Goal: Information Seeking & Learning: Learn about a topic

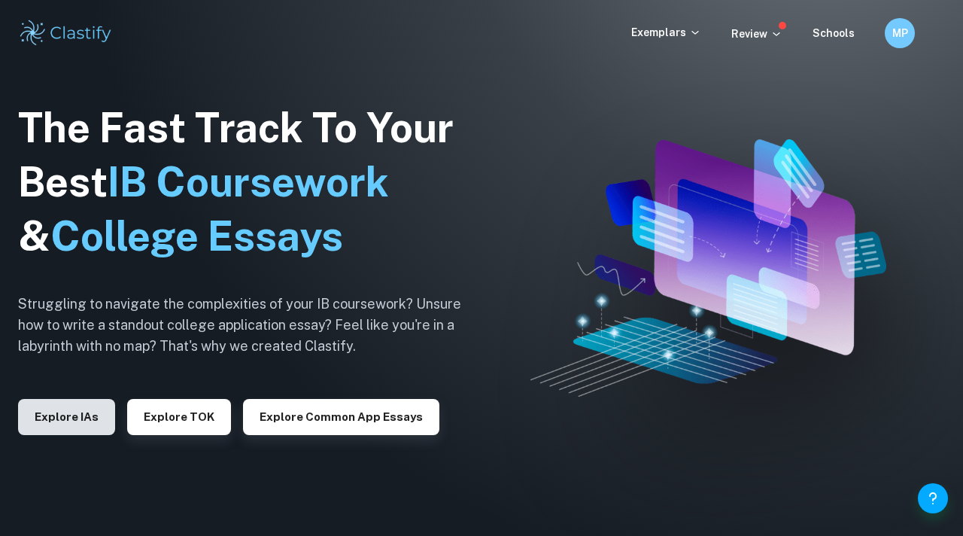
click at [85, 418] on button "Explore IAs" at bounding box center [66, 417] width 97 height 36
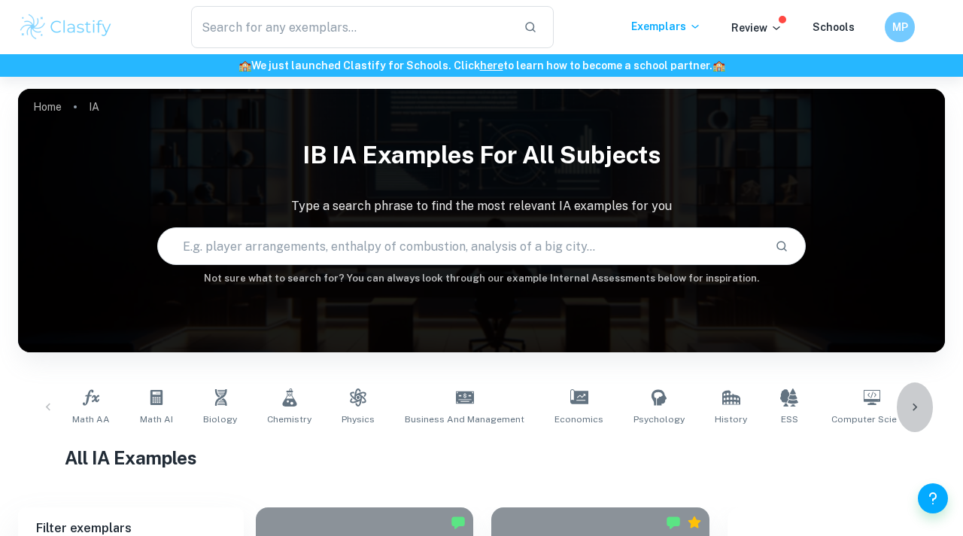
click at [911, 402] on icon at bounding box center [914, 407] width 15 height 15
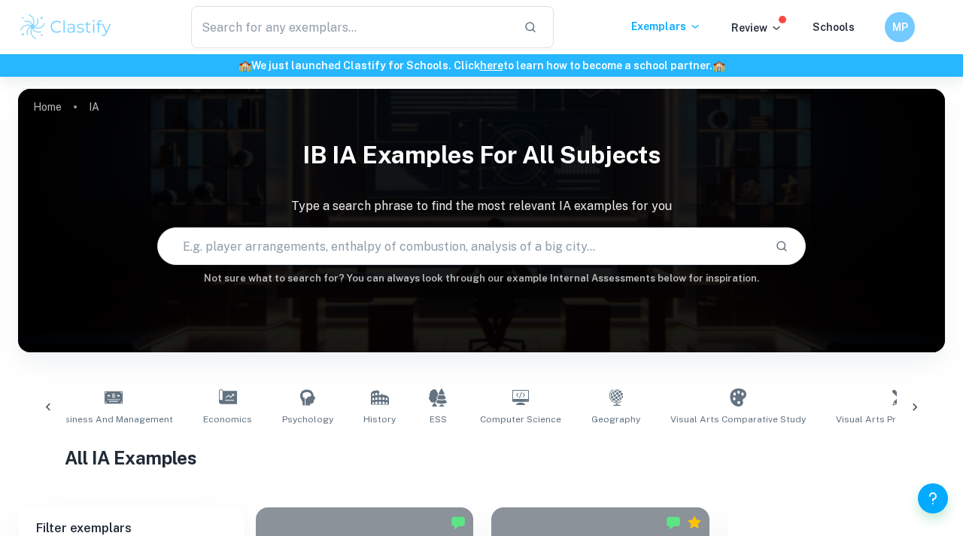
scroll to position [0, 706]
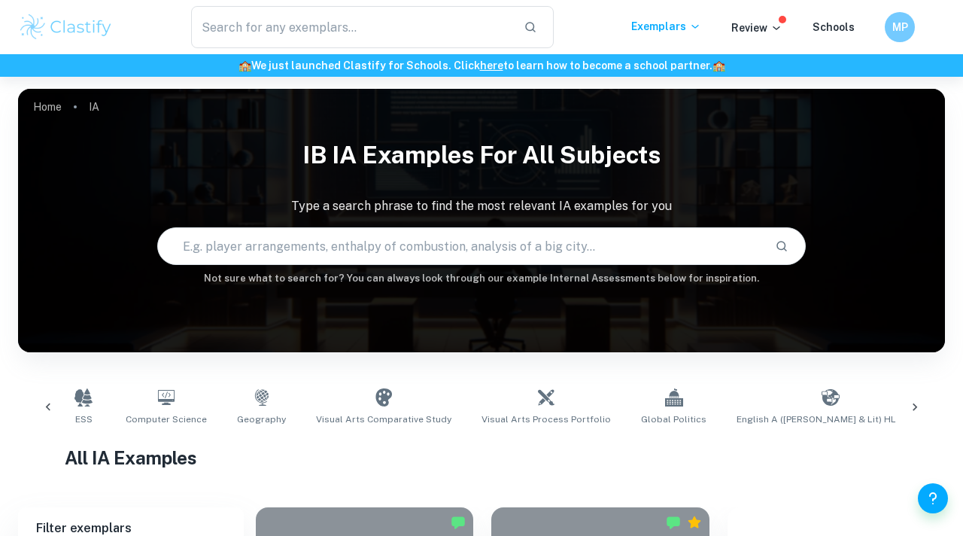
click at [915, 402] on icon at bounding box center [914, 407] width 15 height 15
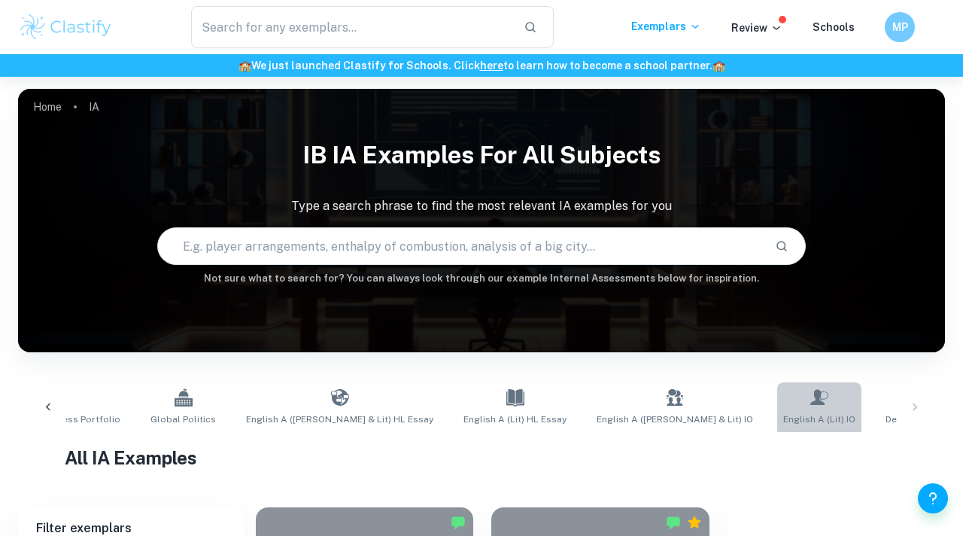
click at [783, 412] on span "English A (Lit) IO" at bounding box center [819, 419] width 72 height 14
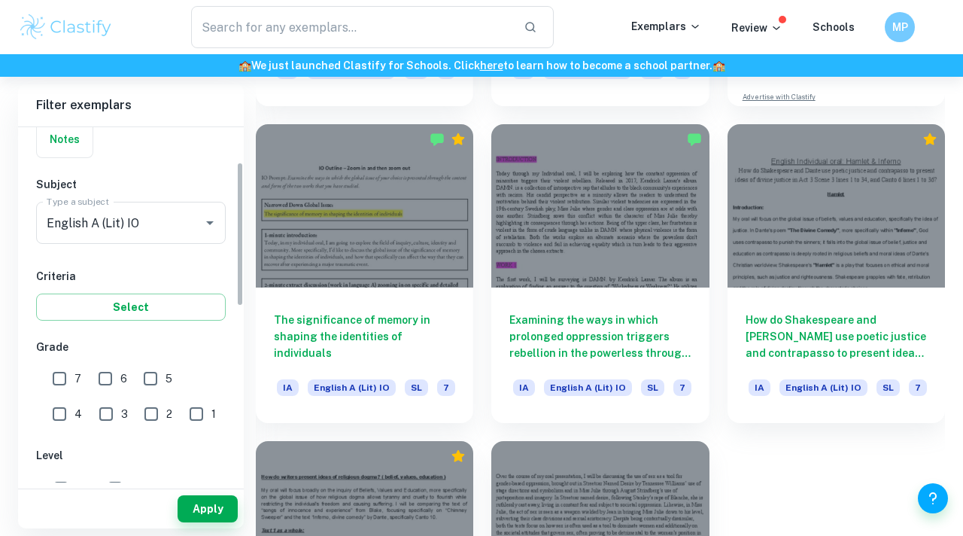
scroll to position [125, 0]
click at [70, 370] on input "7" at bounding box center [59, 378] width 30 height 30
checkbox input "true"
click at [106, 382] on input "6" at bounding box center [105, 378] width 30 height 30
checkbox input "true"
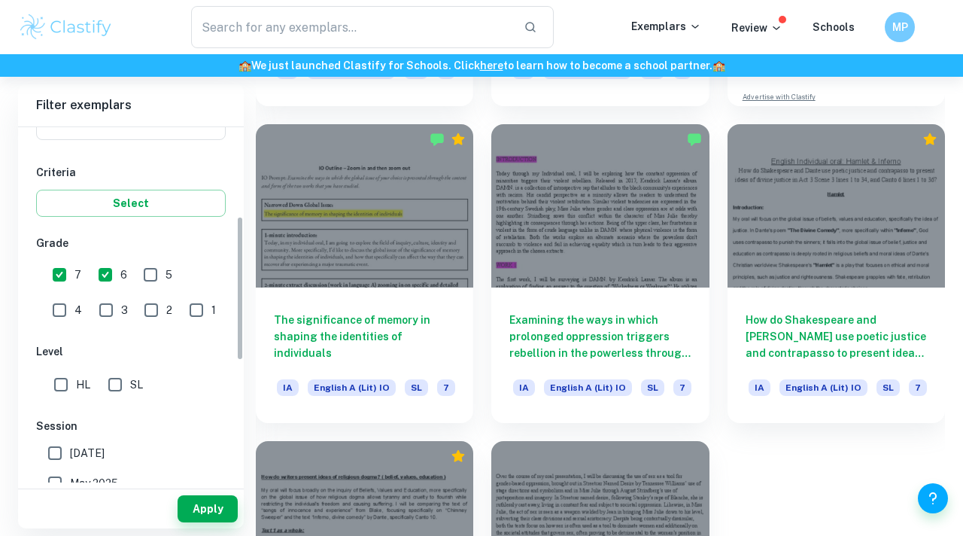
scroll to position [229, 0]
click at [59, 375] on input "HL" at bounding box center [61, 384] width 30 height 30
checkbox input "true"
click at [220, 518] on button "Apply" at bounding box center [208, 508] width 60 height 27
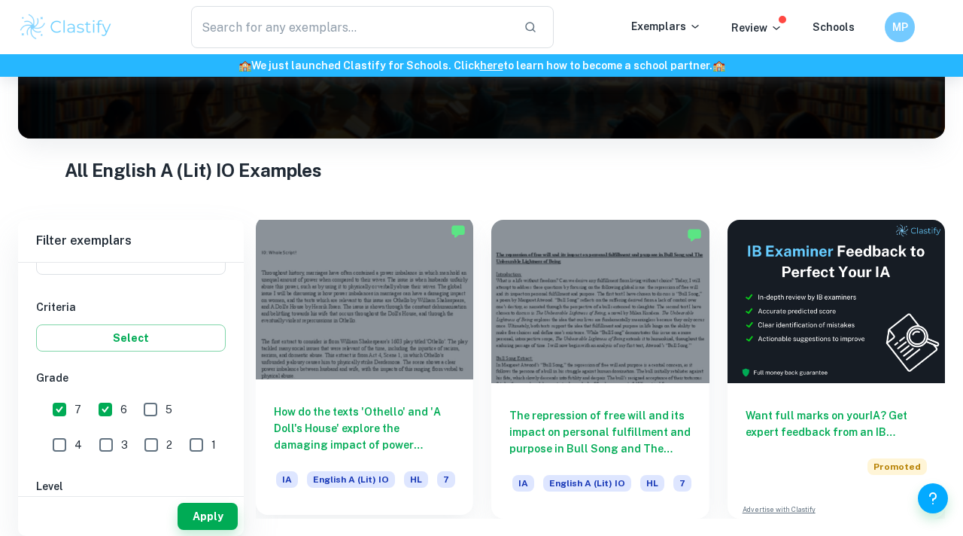
scroll to position [196, 0]
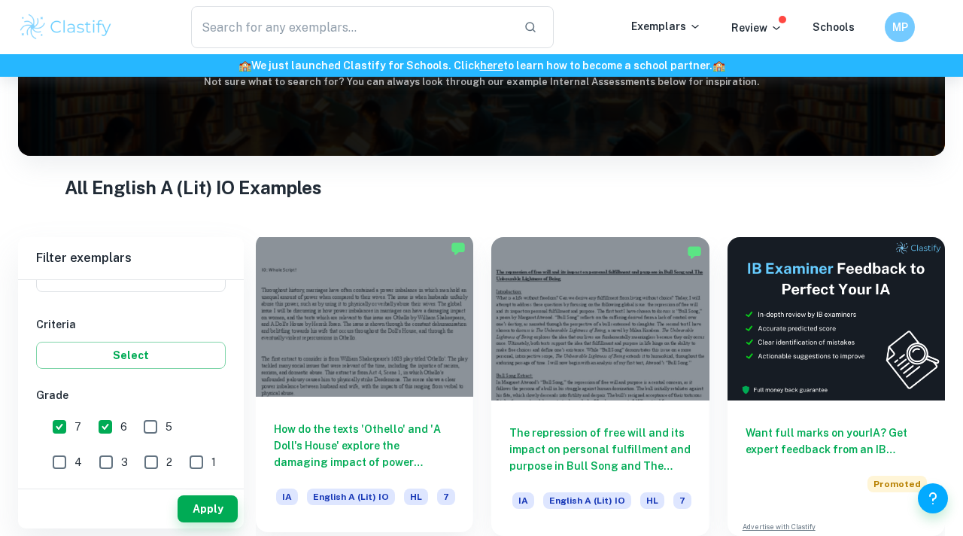
click at [379, 439] on h6 "How do the texts 'Othello' and 'A Doll's House' explore the damaging impact of …" at bounding box center [364, 446] width 181 height 50
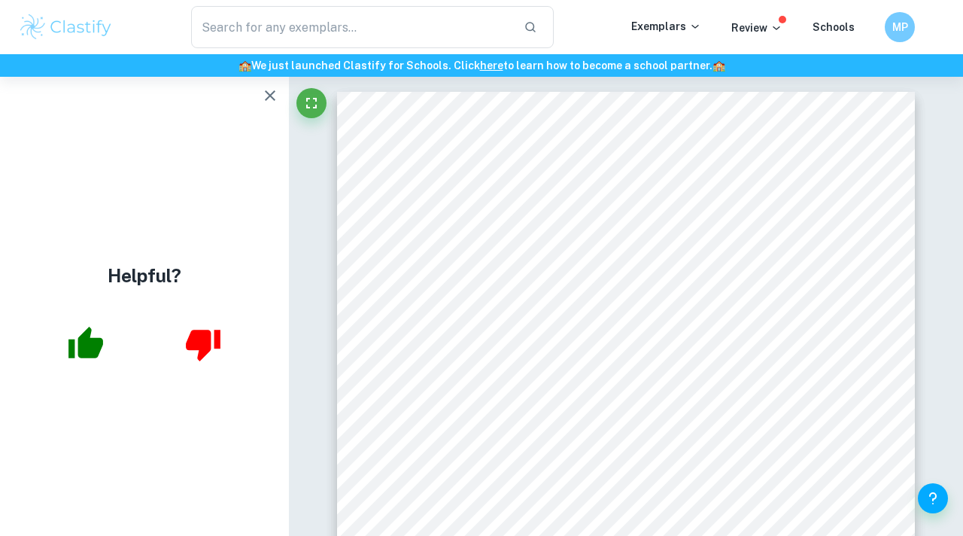
click at [266, 99] on icon "button" at bounding box center [270, 95] width 11 height 11
